Goal: Task Accomplishment & Management: Manage account settings

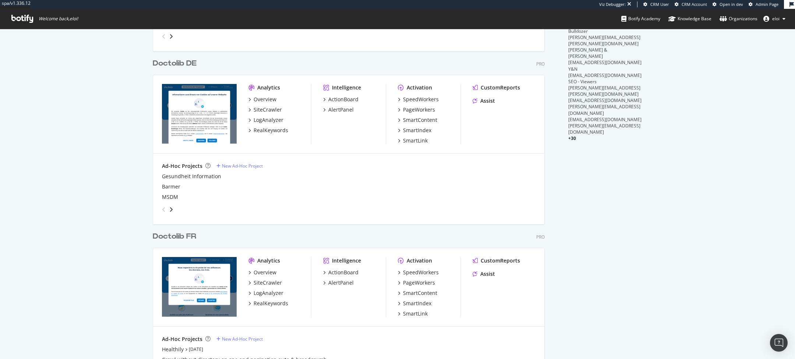
scroll to position [178, 0]
click at [180, 237] on div "Doctolib FR" at bounding box center [174, 237] width 43 height 11
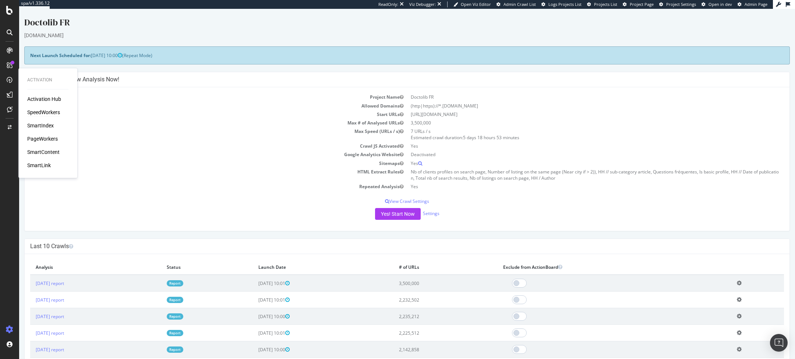
click at [45, 111] on div "SpeedWorkers" at bounding box center [43, 112] width 33 height 7
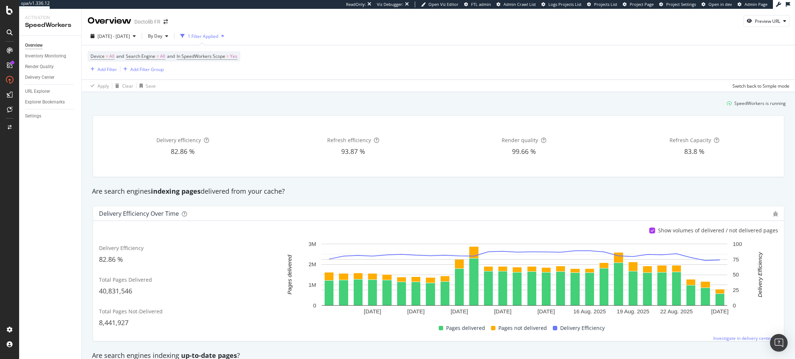
click at [35, 62] on div "Render Quality" at bounding box center [53, 66] width 56 height 11
click at [39, 68] on div "Render Quality" at bounding box center [39, 67] width 29 height 8
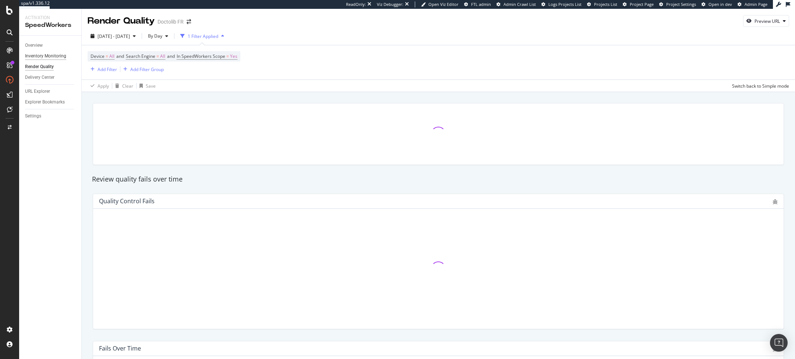
click at [35, 55] on div "Inventory Monitoring" at bounding box center [45, 56] width 41 height 8
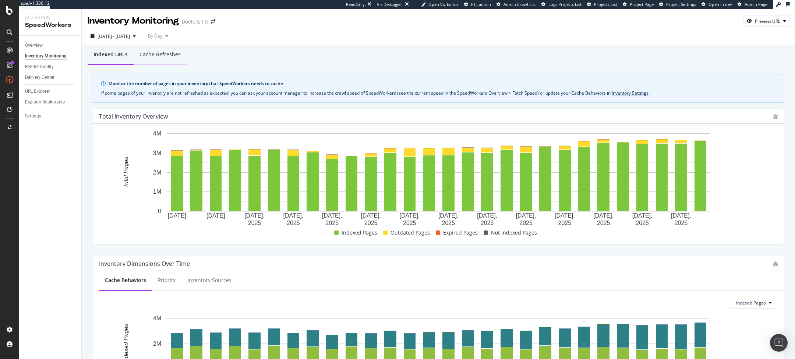
click at [148, 64] on div "Cache refreshes" at bounding box center [160, 55] width 53 height 20
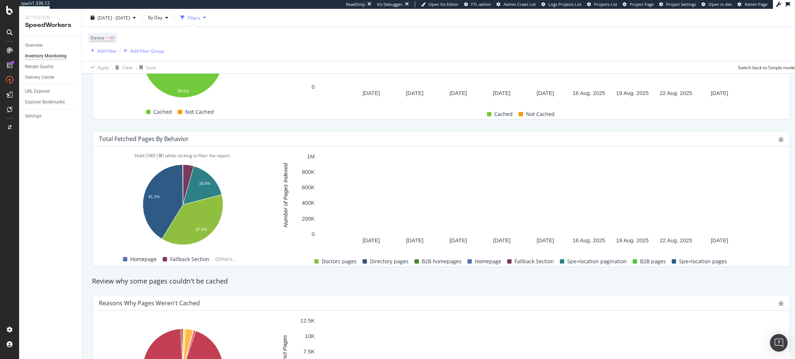
scroll to position [484, 0]
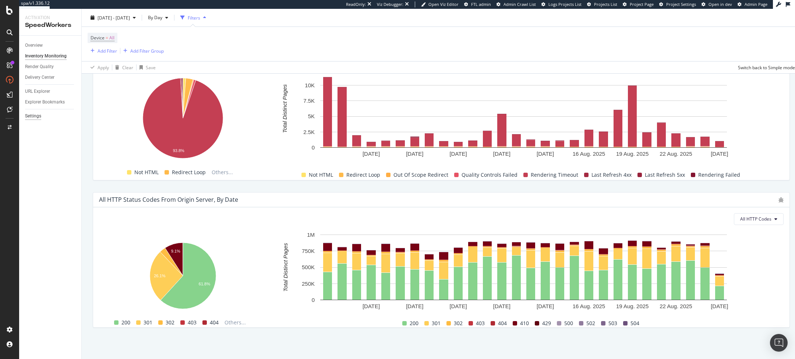
click at [29, 113] on div "Settings" at bounding box center [33, 116] width 16 height 8
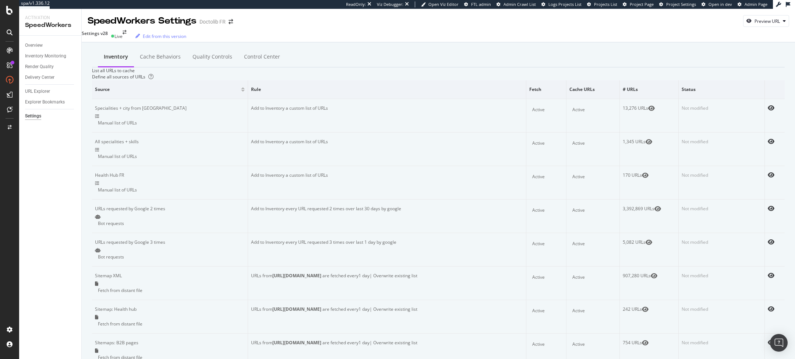
click at [155, 66] on div "Inventory Cache behaviors Quality Controls Control Center" at bounding box center [438, 57] width 693 height 20
click at [146, 58] on div "Cache behaviors" at bounding box center [160, 56] width 41 height 7
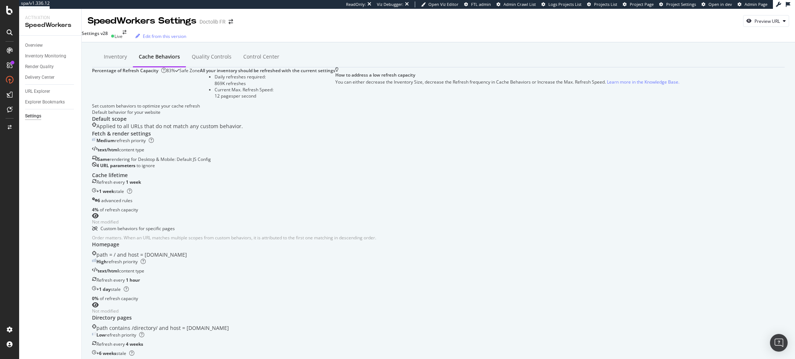
scroll to position [365, 0]
